Goal: Navigation & Orientation: Find specific page/section

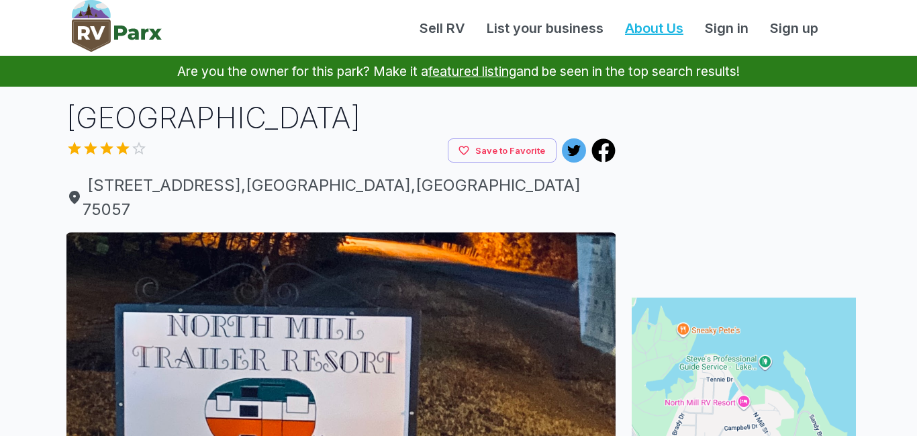
click at [646, 28] on link "About Us" at bounding box center [654, 28] width 80 height 20
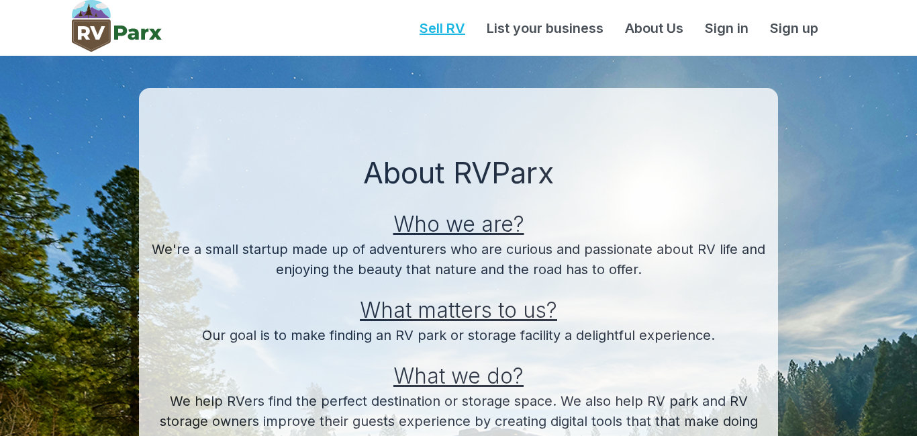
click at [446, 28] on link "Sell RV" at bounding box center [442, 28] width 67 height 20
